Goal: Complete application form

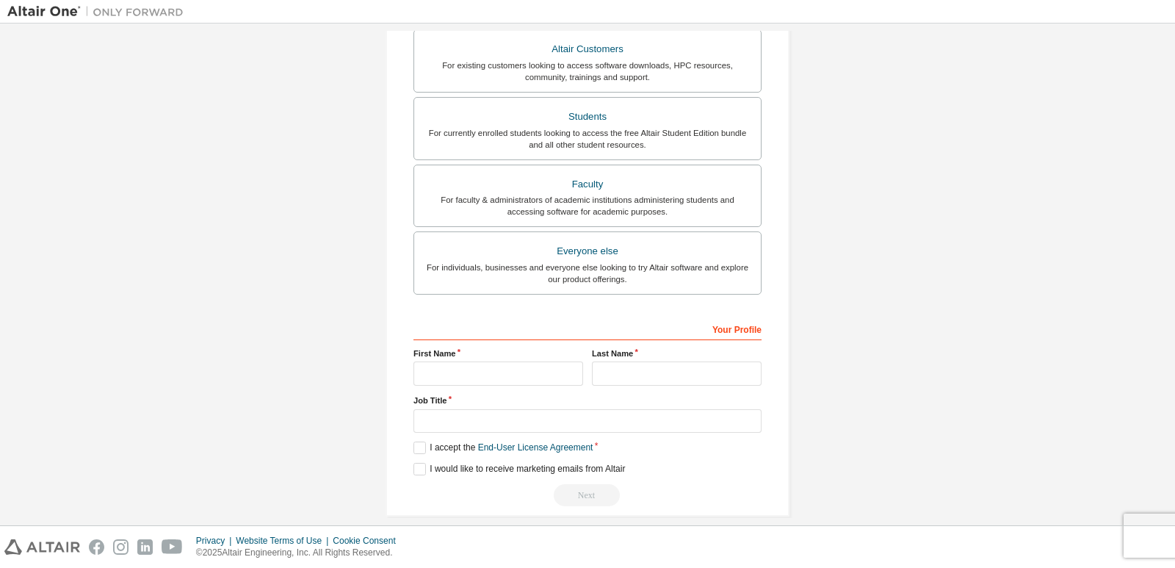
scroll to position [291, 0]
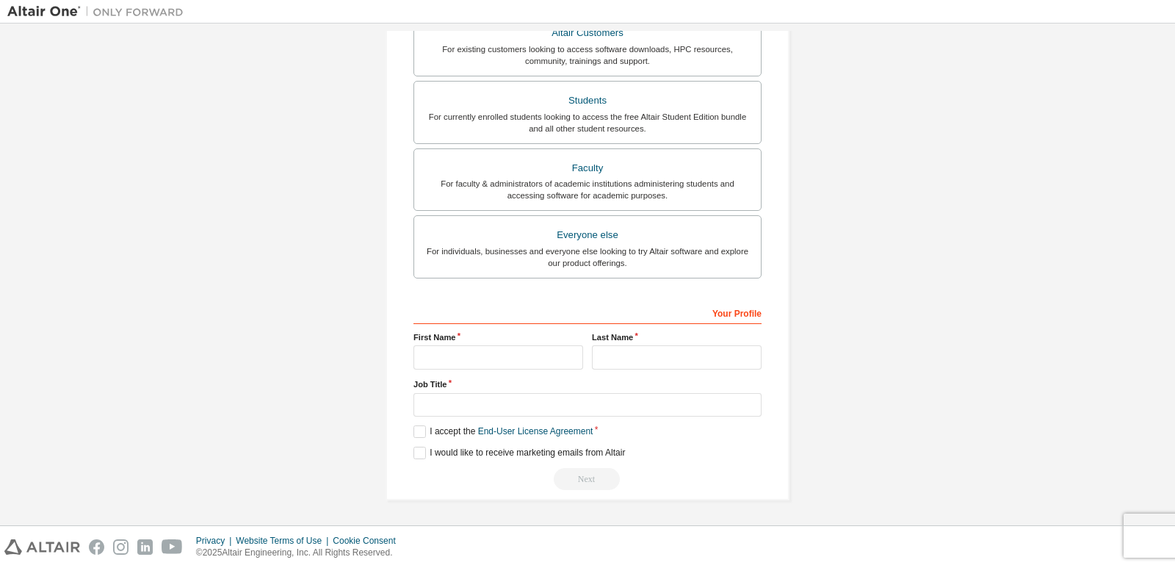
drag, startPoint x: 401, startPoint y: 355, endPoint x: 433, endPoint y: 353, distance: 31.7
click at [402, 355] on div "Create an Altair One Account For Free Trials, Licenses, Downloads, Learning & D…" at bounding box center [588, 129] width 404 height 743
click at [433, 352] on input "text" at bounding box center [498, 357] width 170 height 24
type input "****"
click at [636, 365] on input "text" at bounding box center [677, 357] width 170 height 24
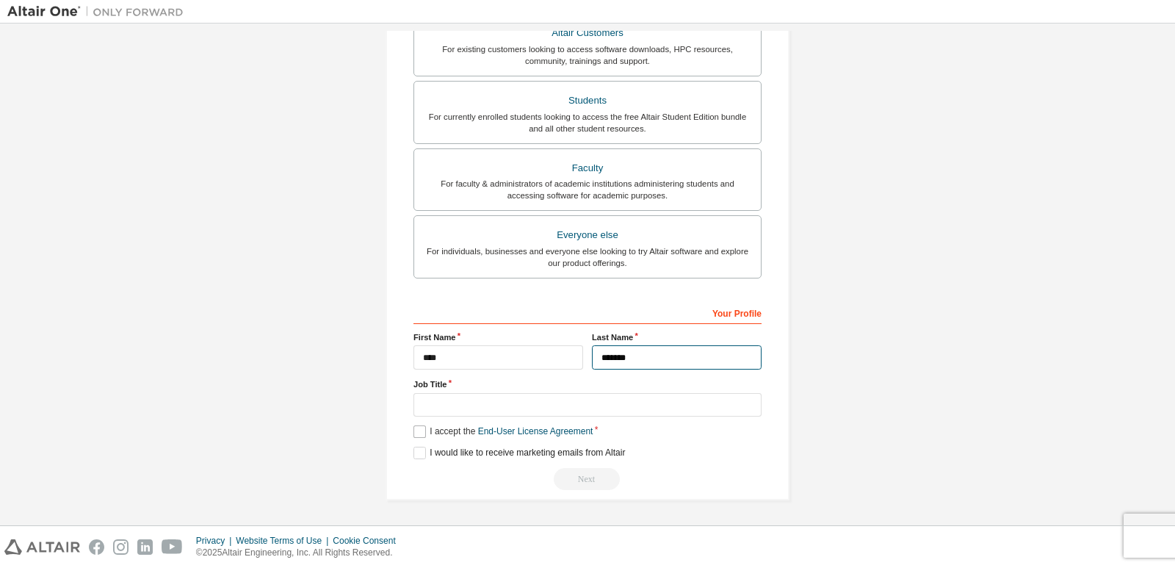
type input "*******"
click at [418, 430] on label "I accept the End-User License Agreement" at bounding box center [502, 431] width 179 height 12
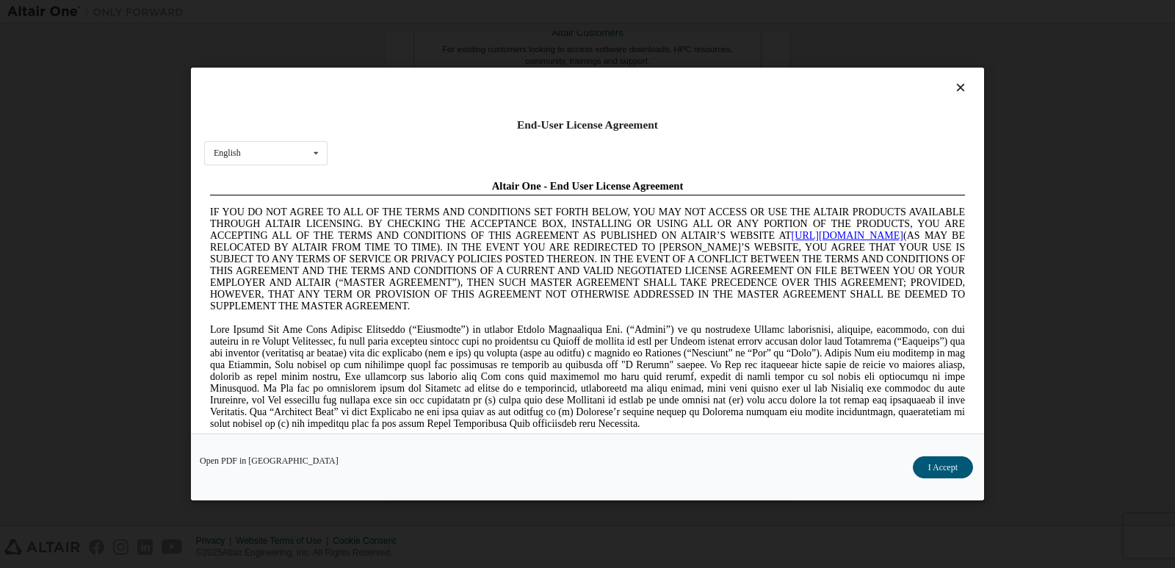
scroll to position [0, 0]
click at [953, 469] on button "I Accept" at bounding box center [943, 467] width 60 height 22
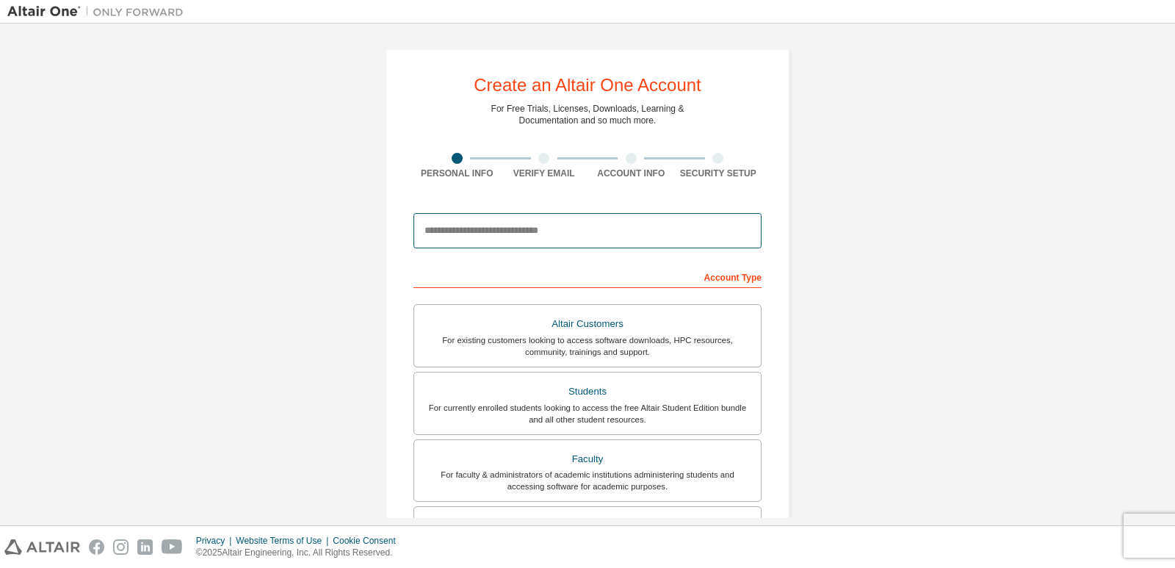
click at [540, 231] on input "email" at bounding box center [587, 230] width 348 height 35
type input "*"
type input "**********"
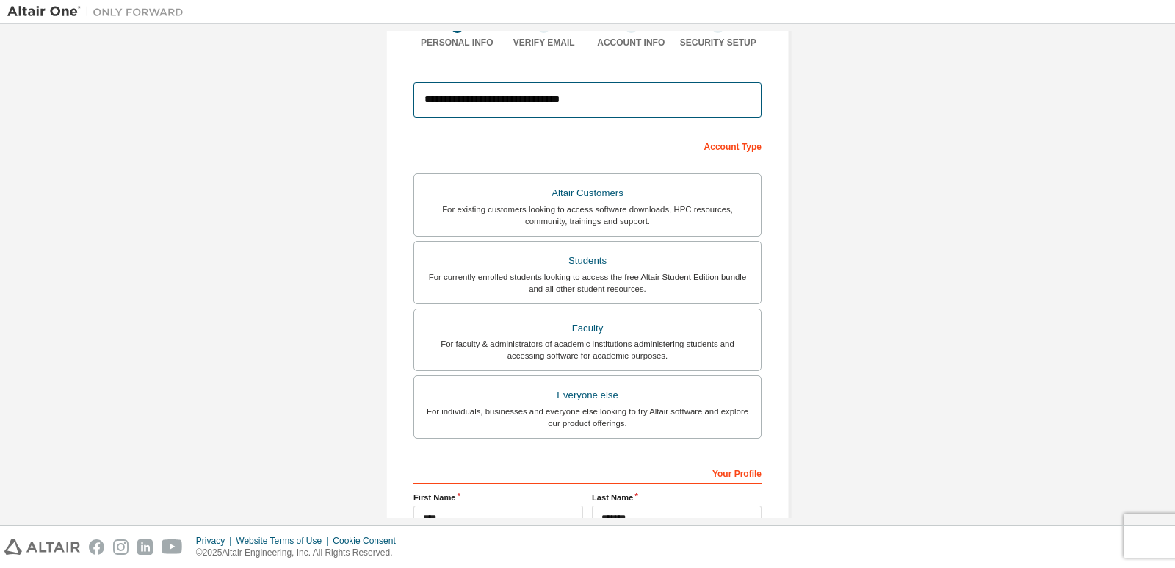
scroll to position [291, 0]
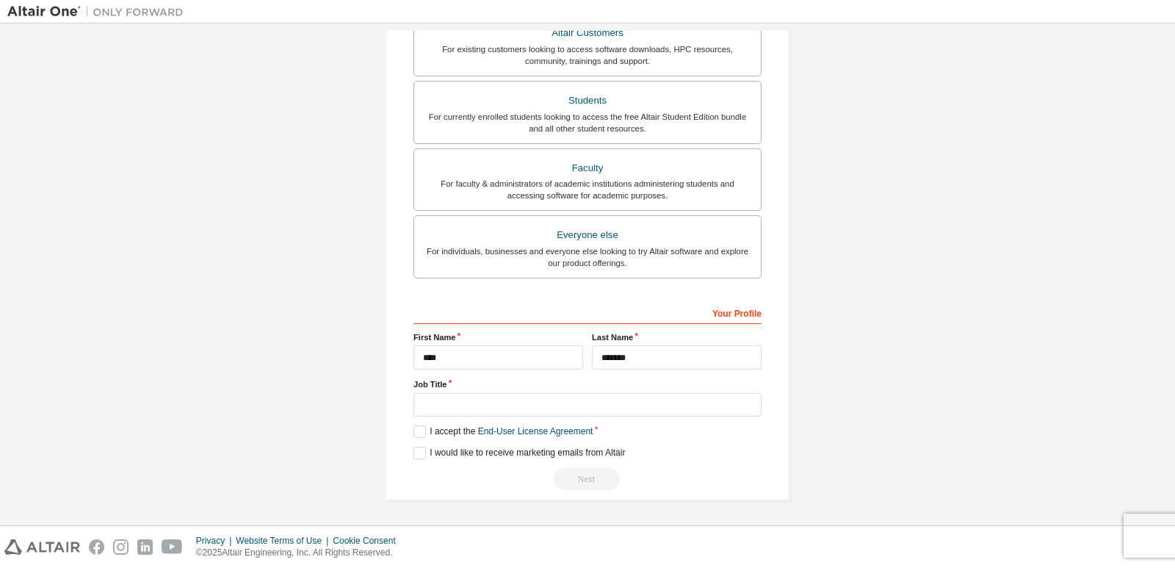
click at [599, 483] on div "Next" at bounding box center [587, 479] width 348 height 22
click at [463, 401] on input "text" at bounding box center [587, 405] width 348 height 24
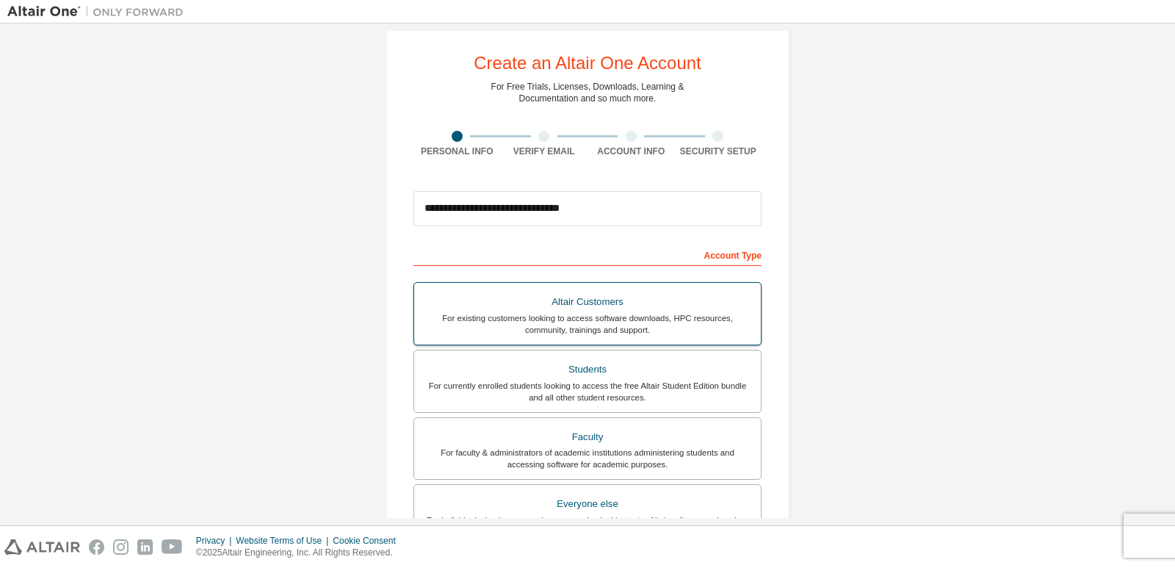
scroll to position [0, 0]
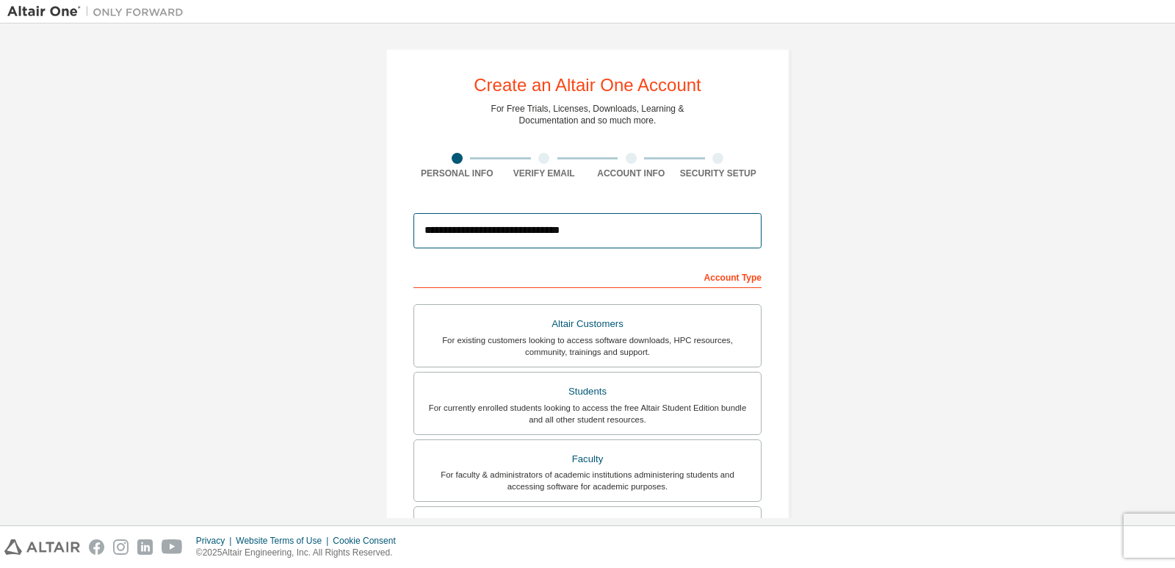
click at [585, 231] on input "**********" at bounding box center [587, 230] width 348 height 35
click at [595, 236] on input "**********" at bounding box center [587, 230] width 348 height 35
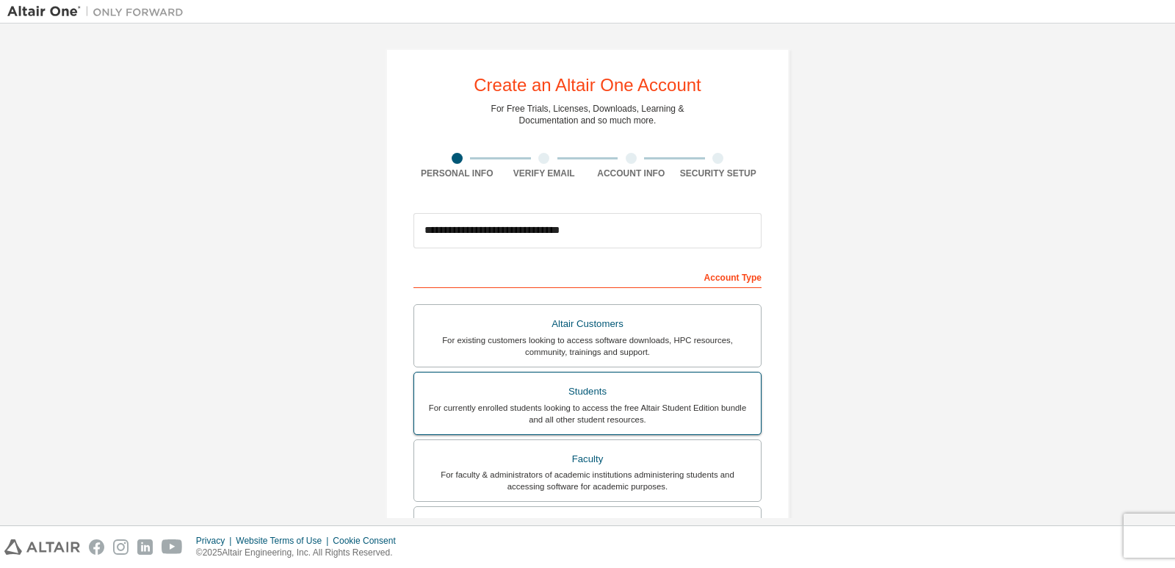
click at [643, 386] on div "Students" at bounding box center [587, 391] width 329 height 21
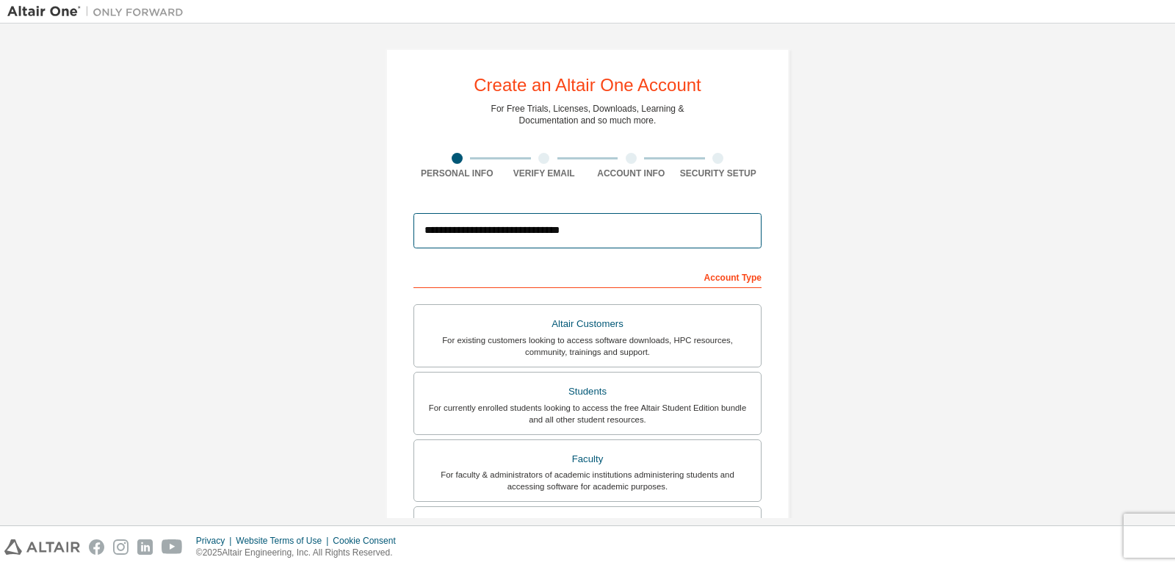
click at [621, 234] on input "**********" at bounding box center [587, 230] width 348 height 35
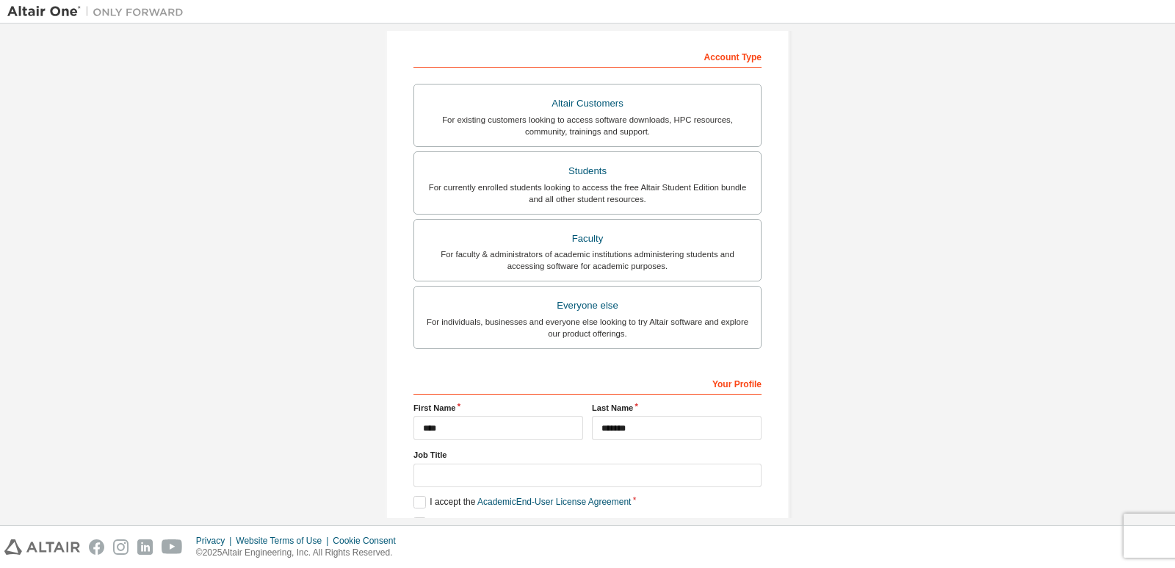
scroll to position [291, 0]
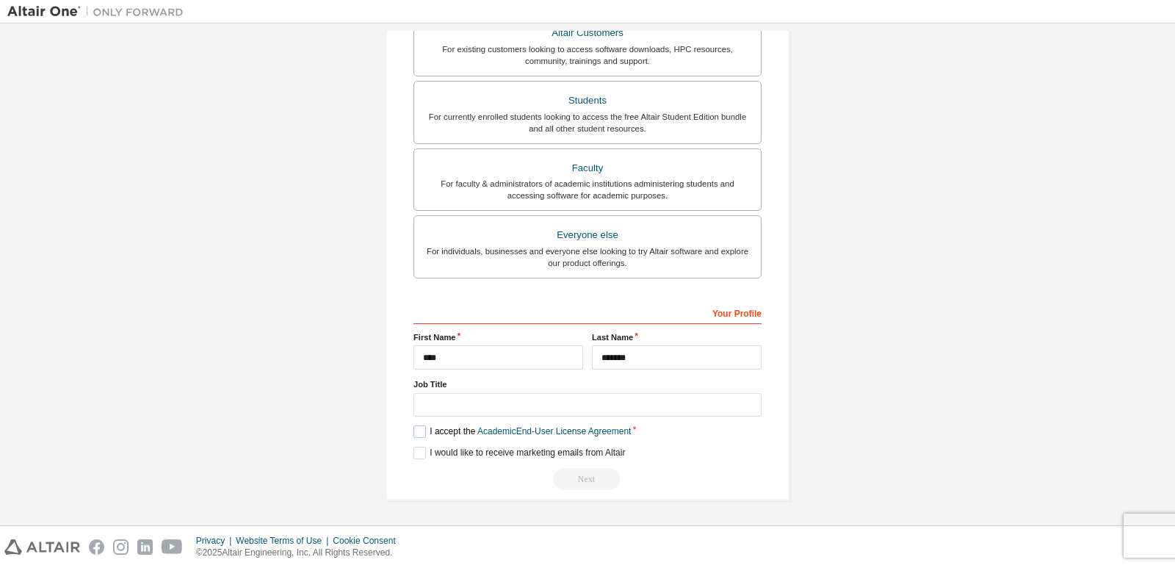
click at [422, 433] on label "I accept the Academic End-User License Agreement" at bounding box center [521, 431] width 217 height 12
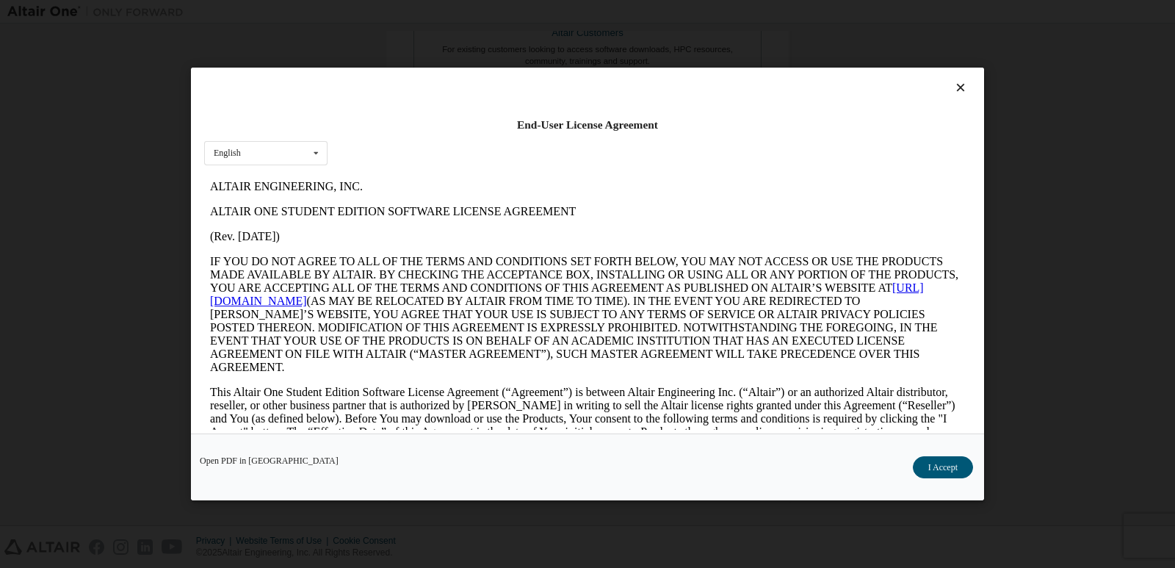
scroll to position [0, 0]
click at [942, 463] on button "I Accept" at bounding box center [943, 467] width 60 height 22
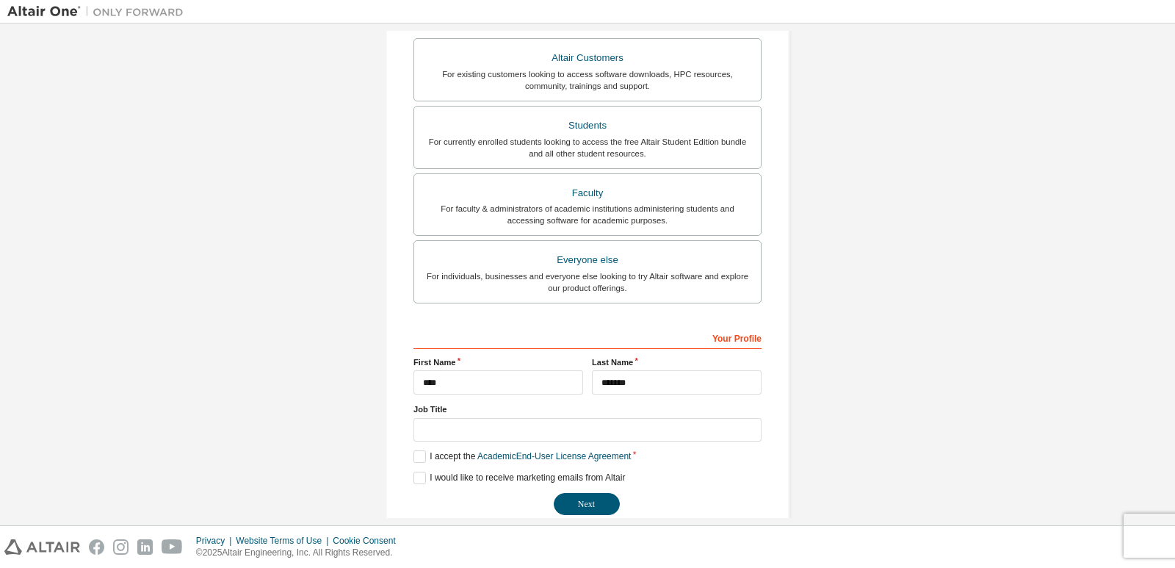
scroll to position [291, 0]
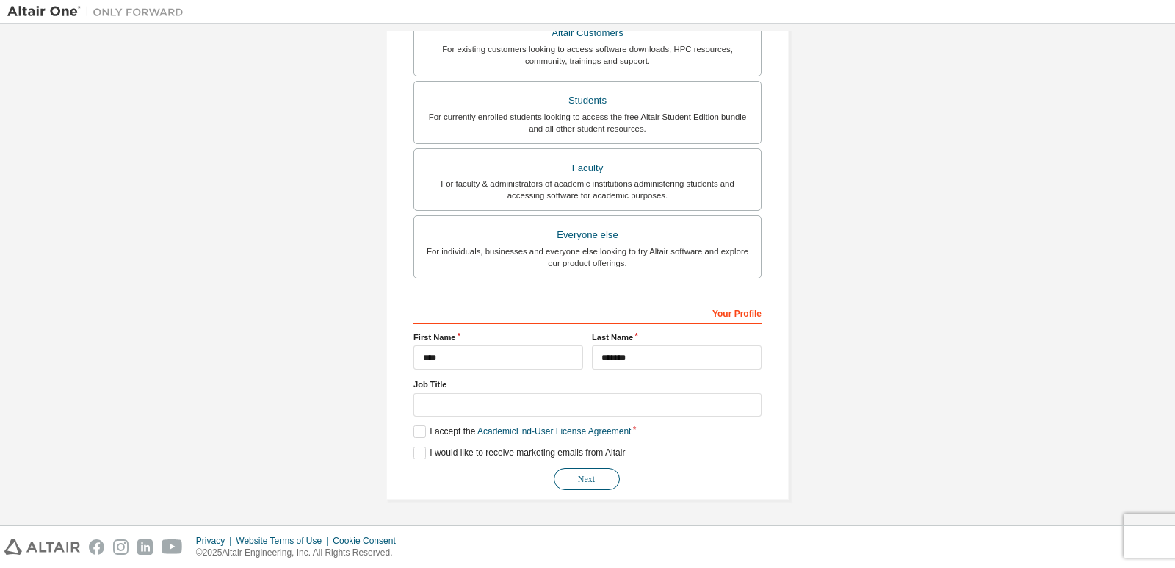
click at [590, 477] on button "Next" at bounding box center [587, 479] width 66 height 22
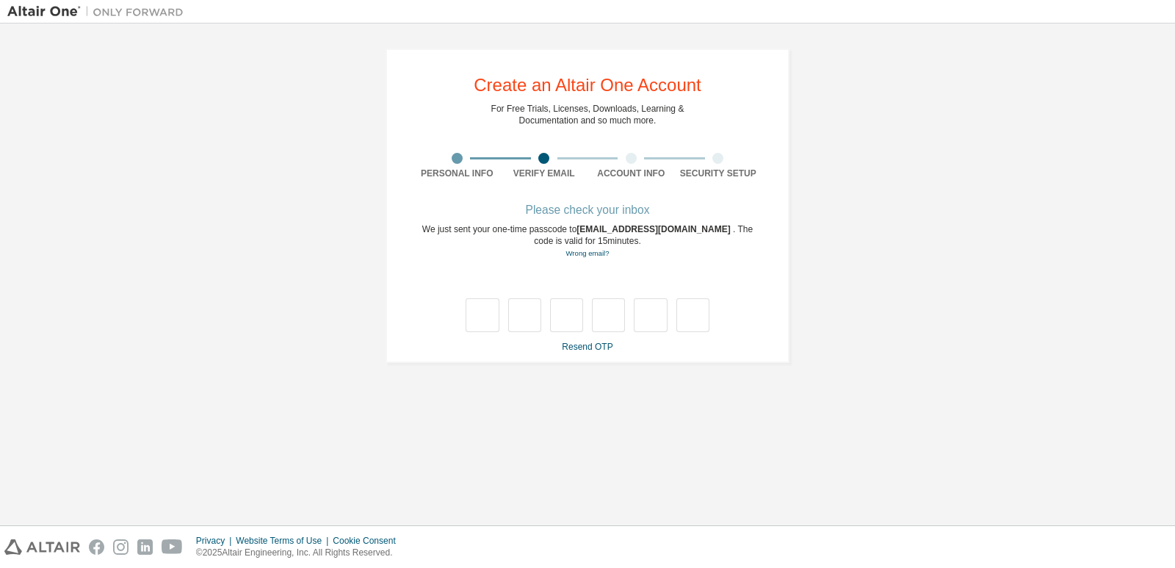
scroll to position [0, 0]
type input "*"
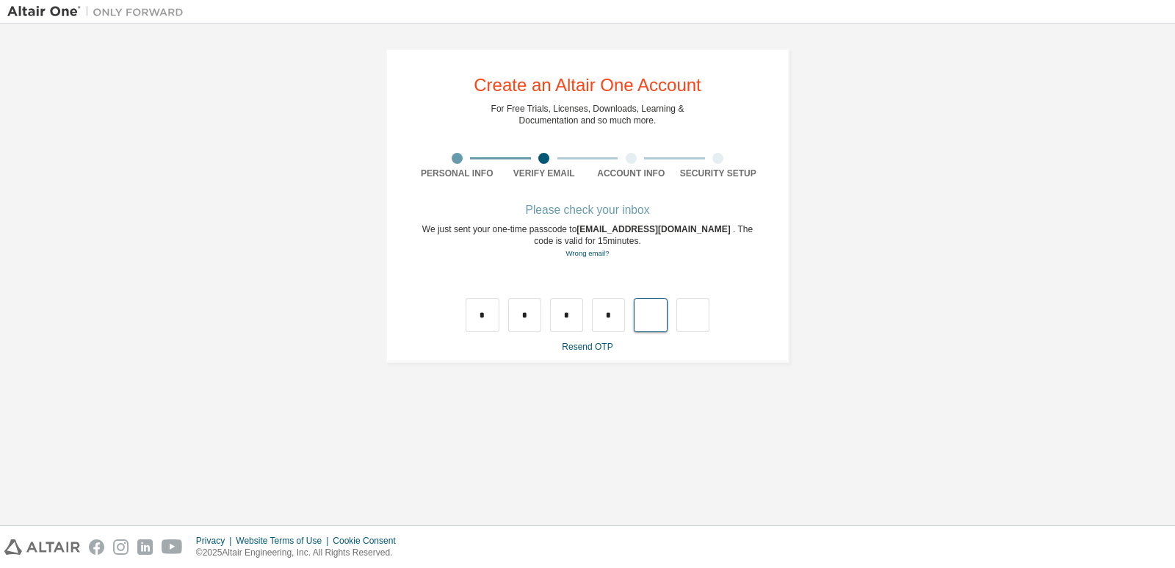
type input "*"
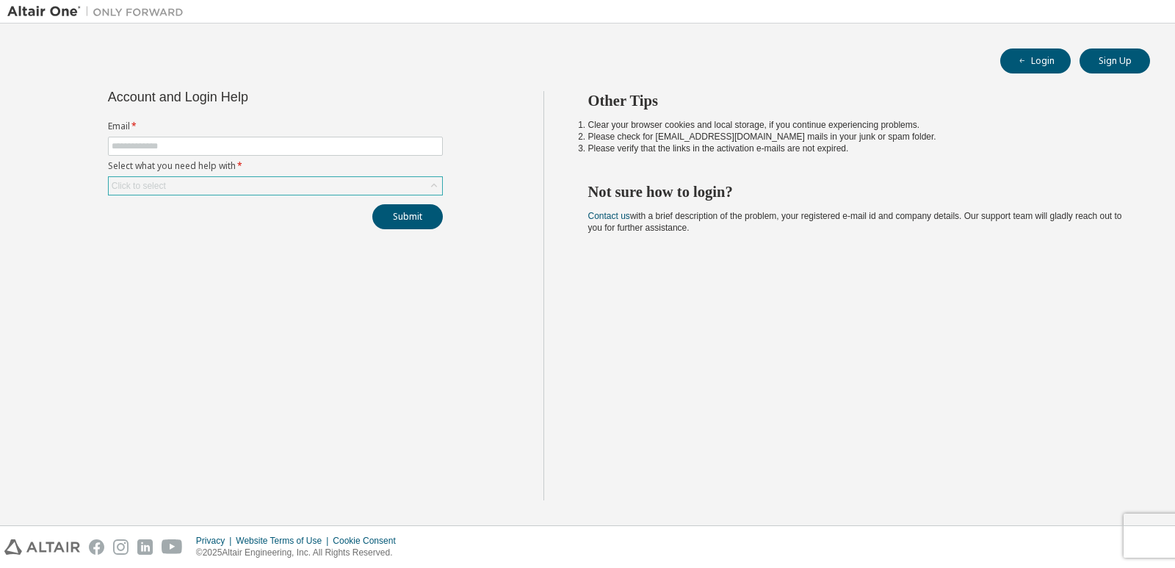
click at [241, 183] on div "Click to select" at bounding box center [275, 186] width 333 height 18
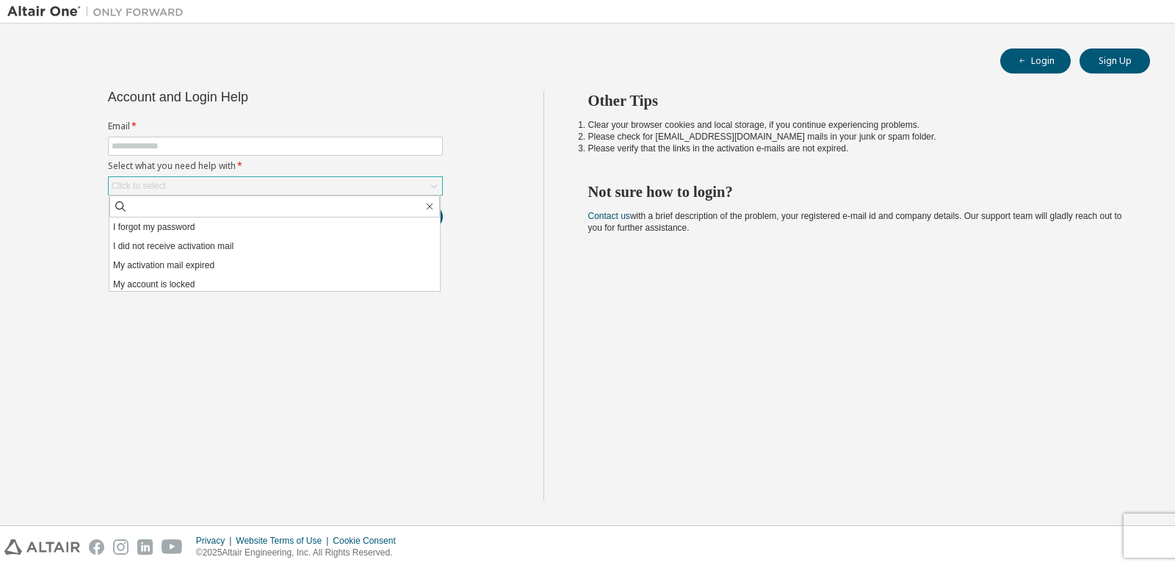
click at [241, 183] on div "Click to select" at bounding box center [275, 186] width 333 height 18
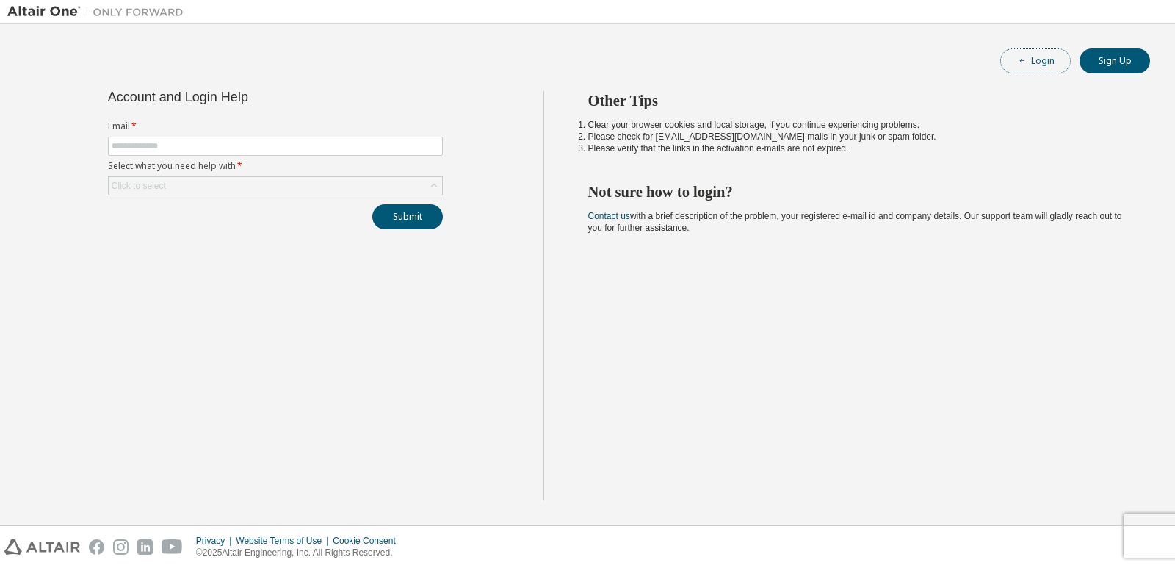
click at [1022, 66] on span "button" at bounding box center [1022, 61] width 12 height 12
